Goal: Understand process/instructions: Learn about a topic

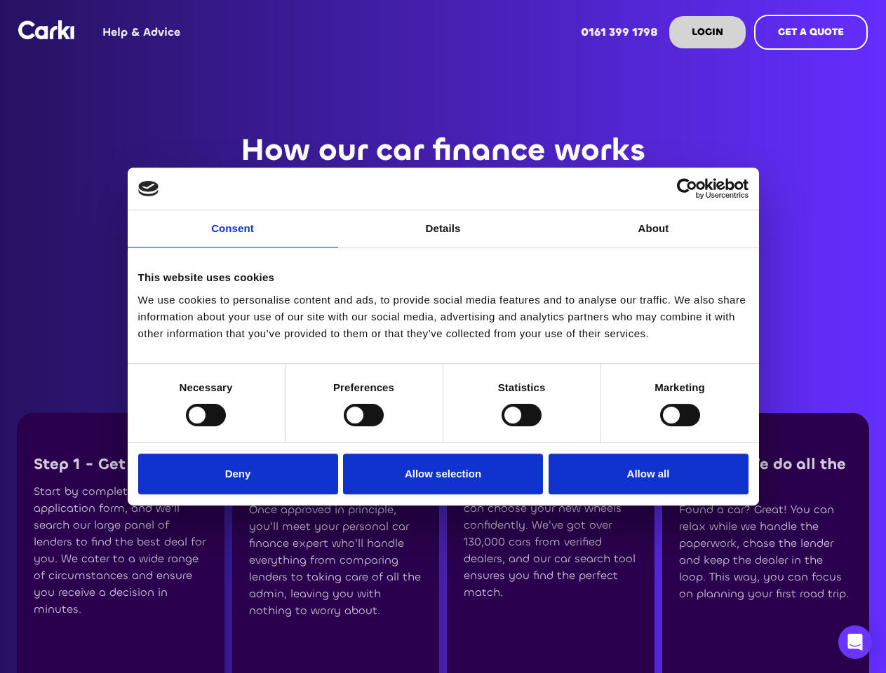
click at [443, 337] on div "We use cookies to personalise content and ads, to provide social media features…" at bounding box center [443, 317] width 610 height 50
click at [233, 237] on link "Consent" at bounding box center [233, 228] width 210 height 37
click at [443, 237] on link "Details" at bounding box center [443, 228] width 210 height 37
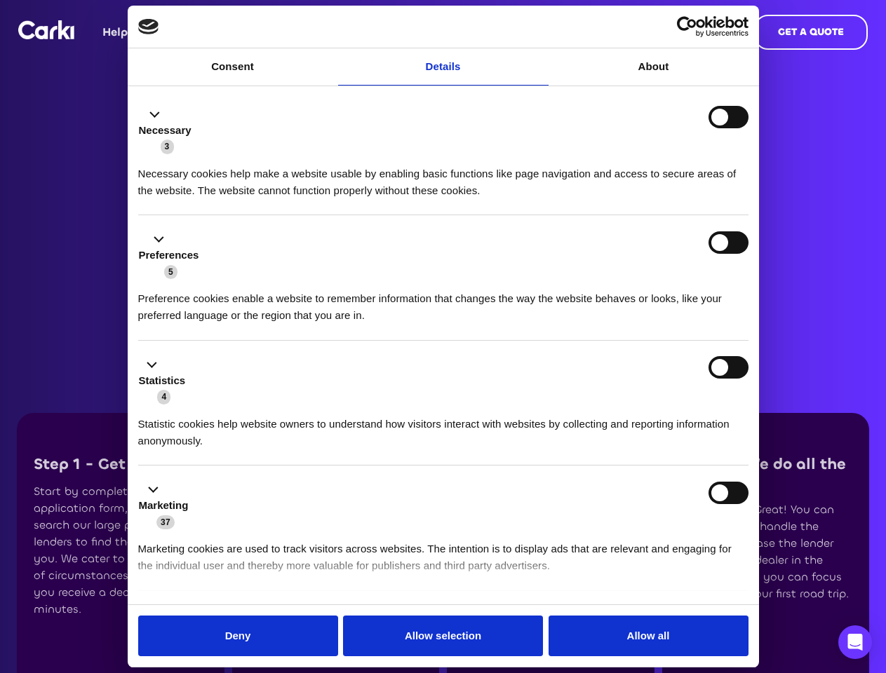
click at [654, 199] on div "Necessary cookies help make a website usable by enabling basic functions like p…" at bounding box center [443, 177] width 610 height 44
click at [205, 414] on li "Statistics 4 Statistic cookies help website owners to understand how visitors i…" at bounding box center [443, 404] width 610 height 126
click at [363, 414] on li "Statistics 4 Statistic cookies help website owners to understand how visitors i…" at bounding box center [443, 404] width 610 height 126
click at [521, 414] on li "Statistics 4 Statistic cookies help website owners to understand how visitors i…" at bounding box center [443, 404] width 610 height 126
click at [680, 414] on li "Statistics 4 Statistic cookies help website owners to understand how visitors i…" at bounding box center [443, 404] width 610 height 126
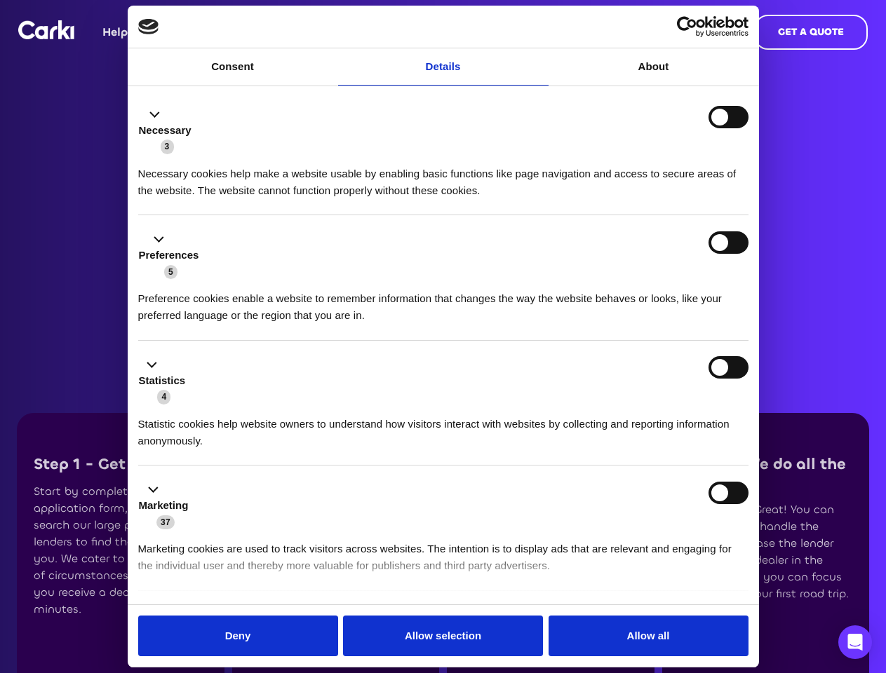
click at [241, 405] on div "Statistics 4" at bounding box center [443, 380] width 610 height 49
click at [443, 405] on div "Statistics 4" at bounding box center [443, 380] width 610 height 49
